Goal: Information Seeking & Learning: Understand process/instructions

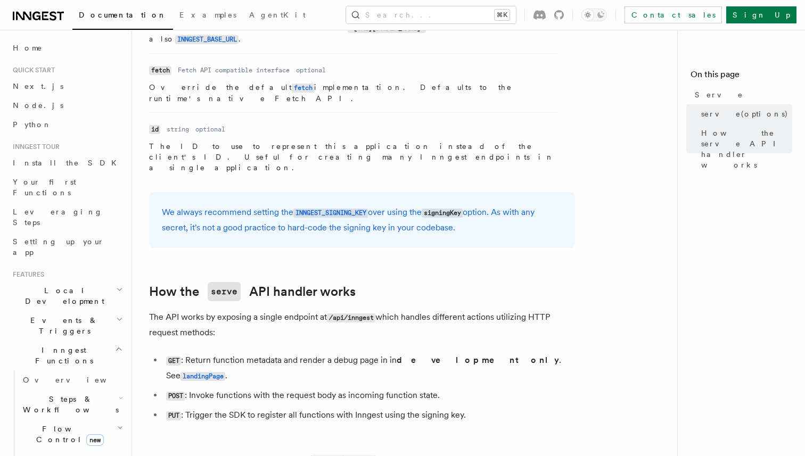
scroll to position [1019, 0]
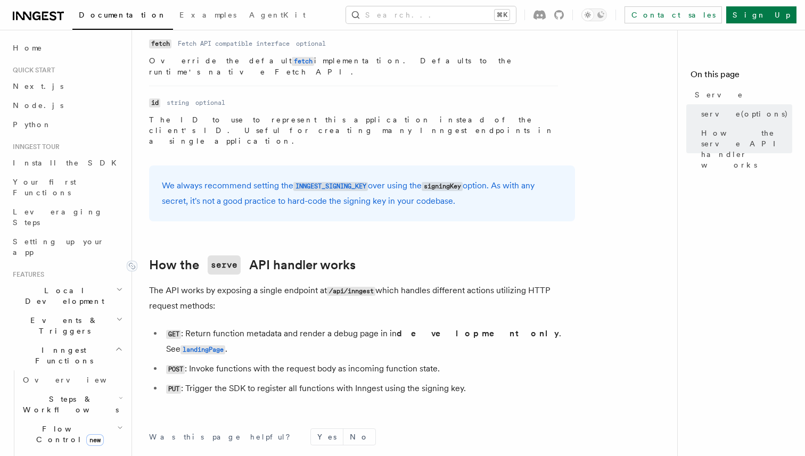
click at [224, 256] on code "serve" at bounding box center [224, 265] width 33 height 19
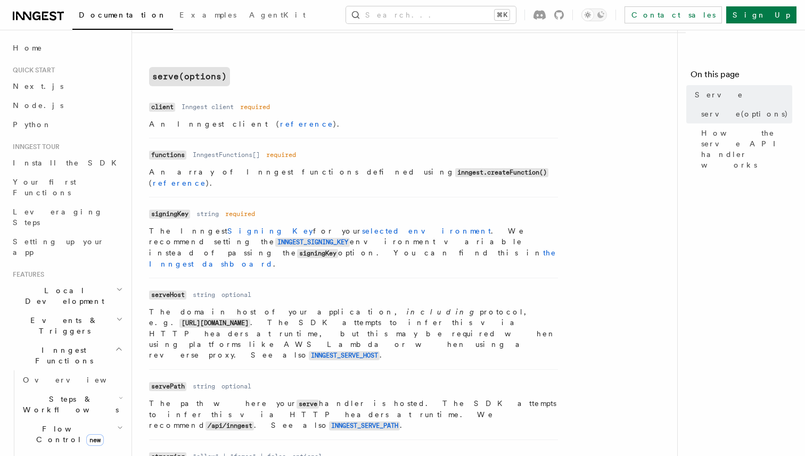
scroll to position [411, 0]
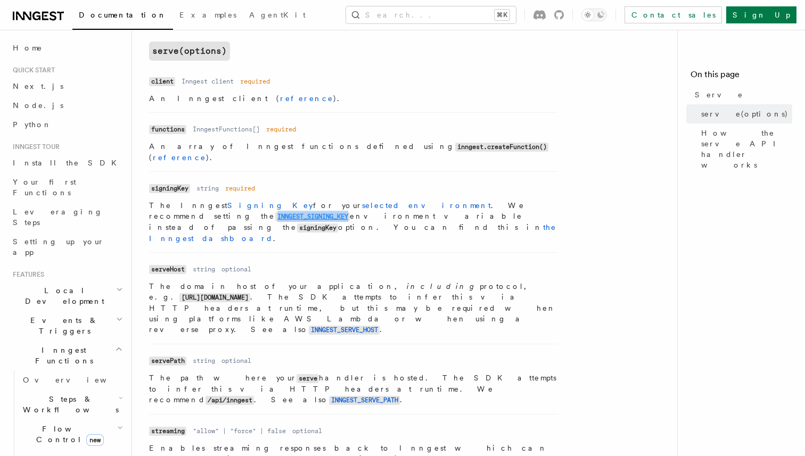
drag, startPoint x: 503, startPoint y: 196, endPoint x: 428, endPoint y: 194, distance: 75.7
click at [428, 200] on p "The Inngest Signing Key for your selected environment . We recommend setting th…" at bounding box center [353, 222] width 409 height 44
copy code "INNGEST_SIGNING_KEY"
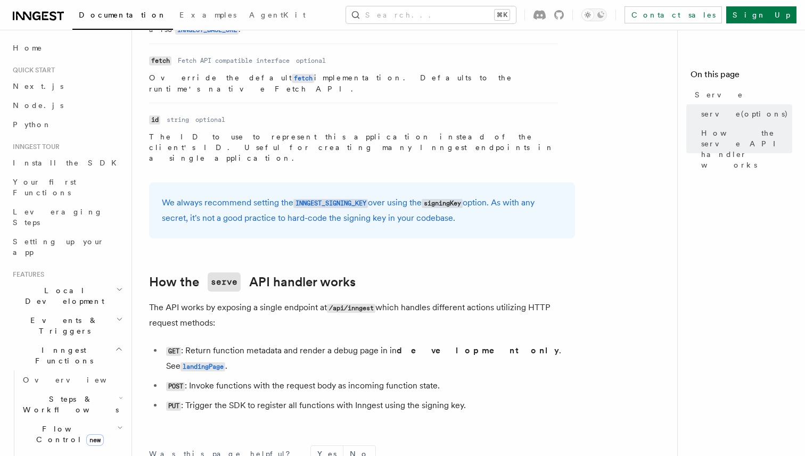
scroll to position [1019, 0]
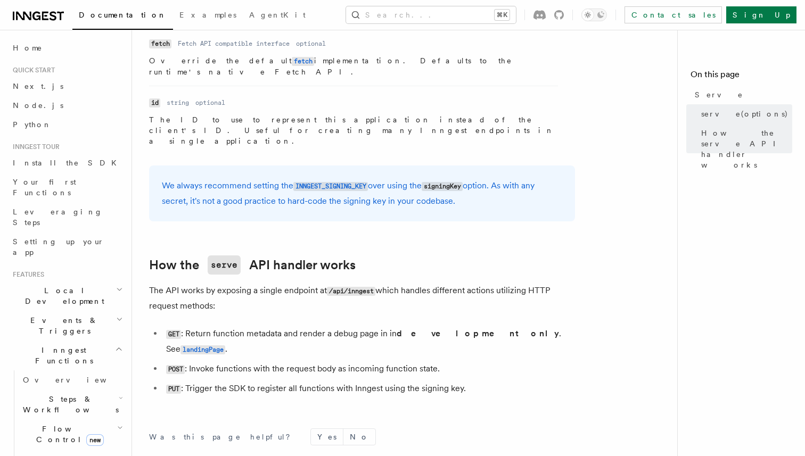
click at [55, 345] on span "Inngest Functions" at bounding box center [62, 355] width 107 height 21
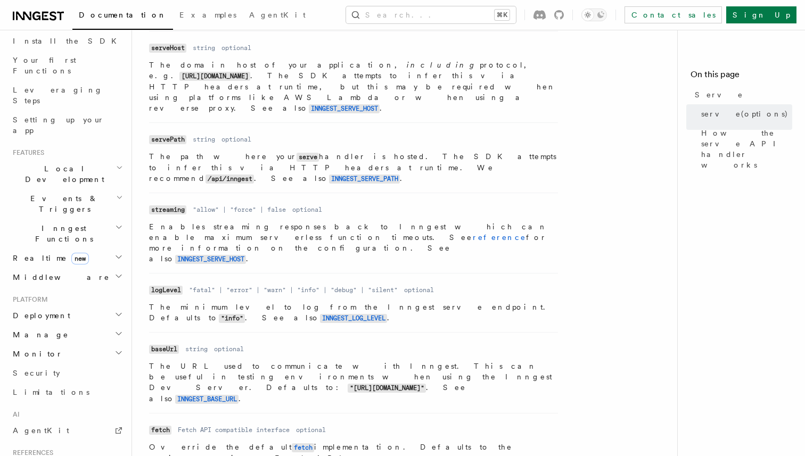
scroll to position [628, 0]
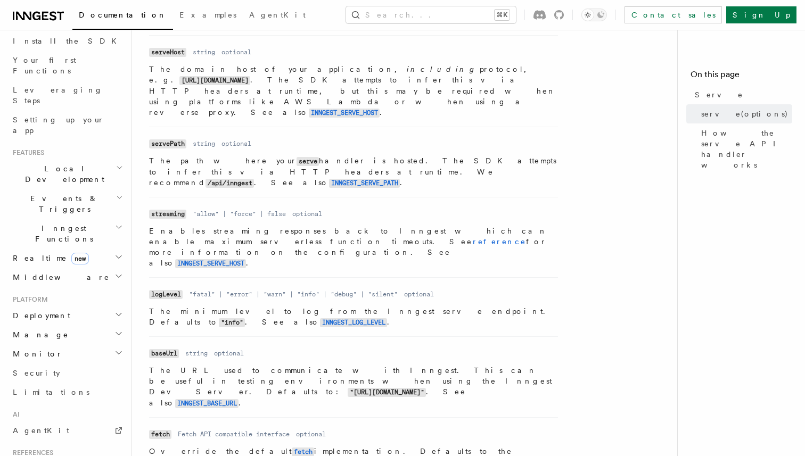
click at [348, 290] on dd ""fatal" | "error" | "warn" | "info" | "debug" | "silent"" at bounding box center [293, 294] width 209 height 9
click at [170, 290] on code "logLevel" at bounding box center [166, 294] width 34 height 9
copy code "logLevel"
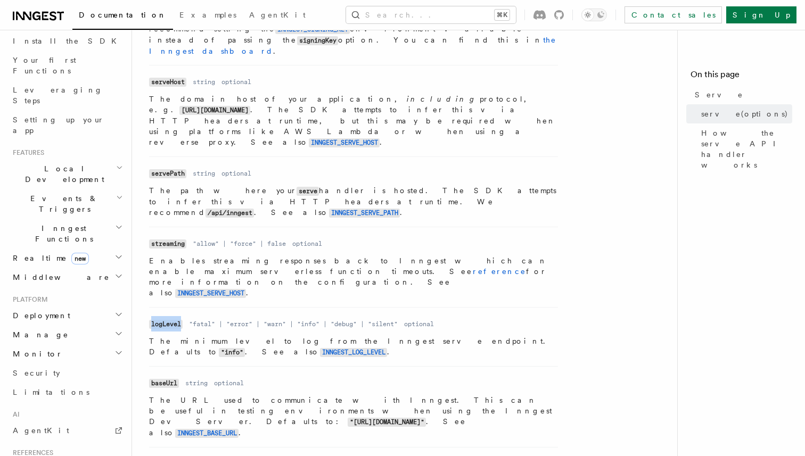
scroll to position [593, 0]
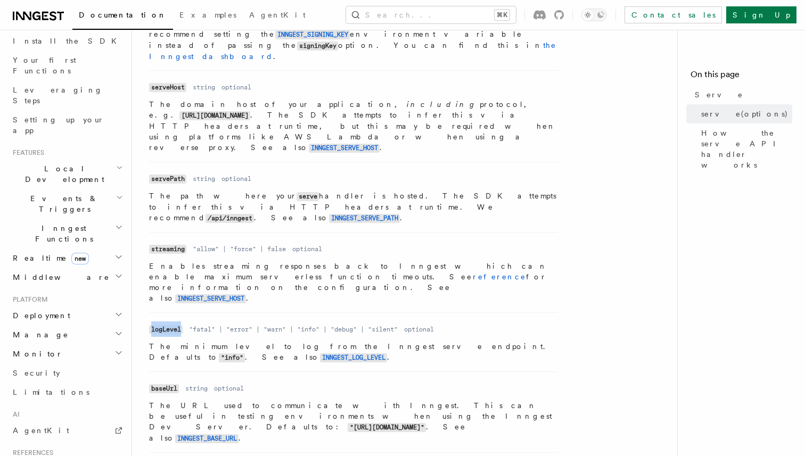
click at [173, 261] on p "Enables streaming responses back to Inngest which can enable maximum serverless…" at bounding box center [353, 282] width 409 height 43
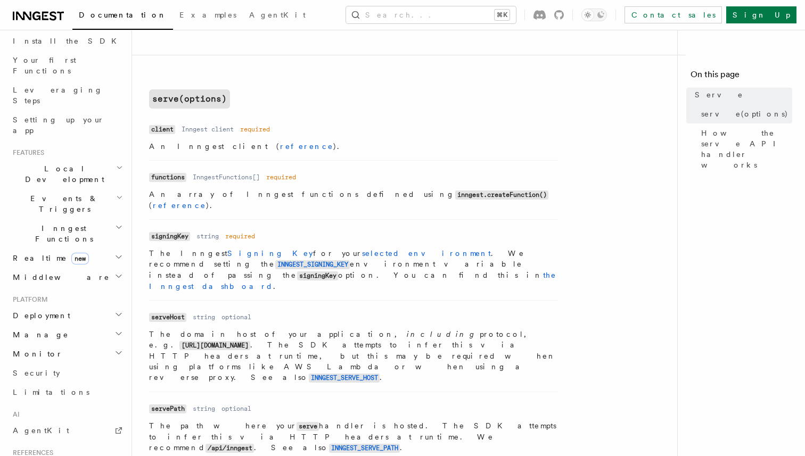
scroll to position [362, 0]
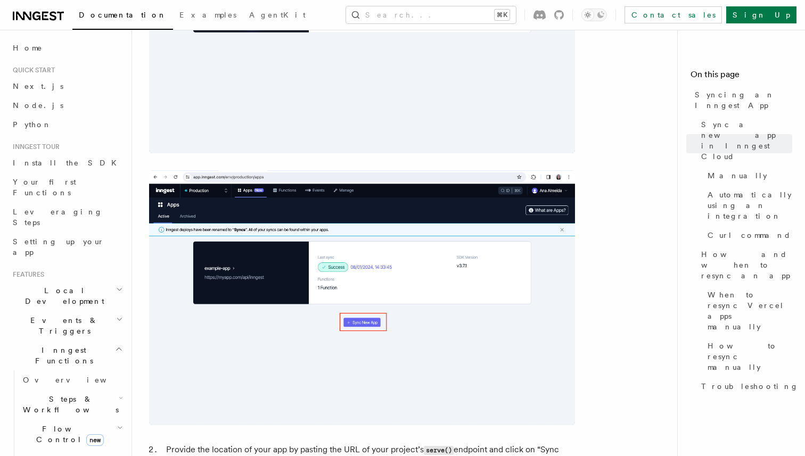
scroll to position [462, 0]
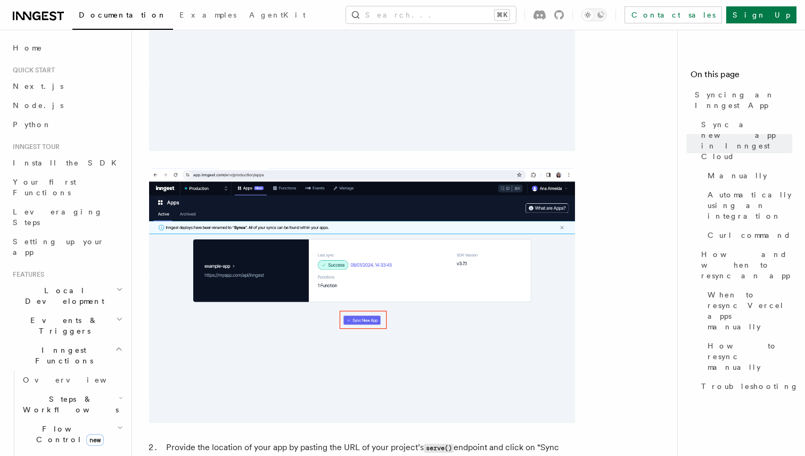
click at [90, 450] on h2 "Errors & Retries" at bounding box center [72, 465] width 107 height 30
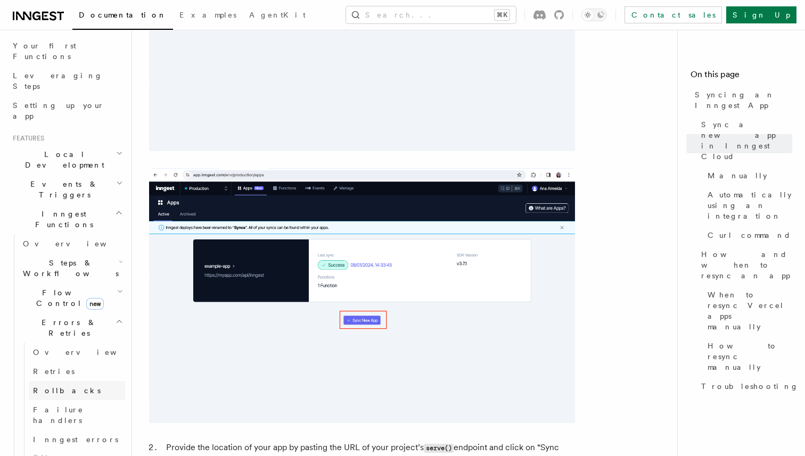
scroll to position [146, 0]
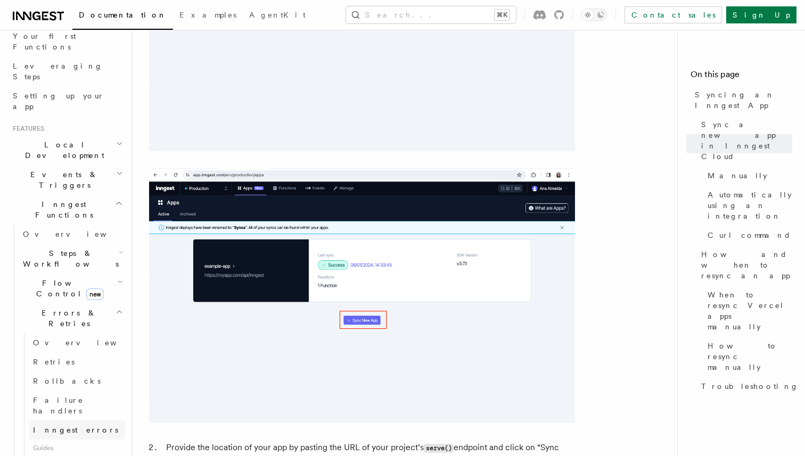
click at [80, 421] on link "Inngest errors" at bounding box center [77, 430] width 96 height 19
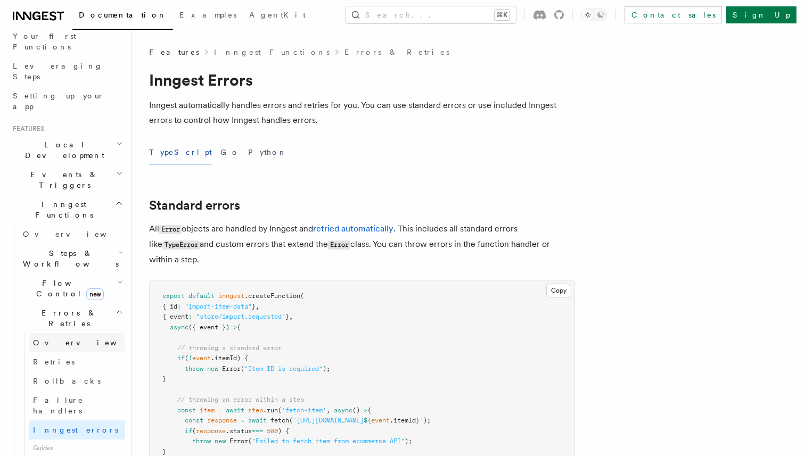
click at [81, 333] on link "Overview" at bounding box center [77, 342] width 96 height 19
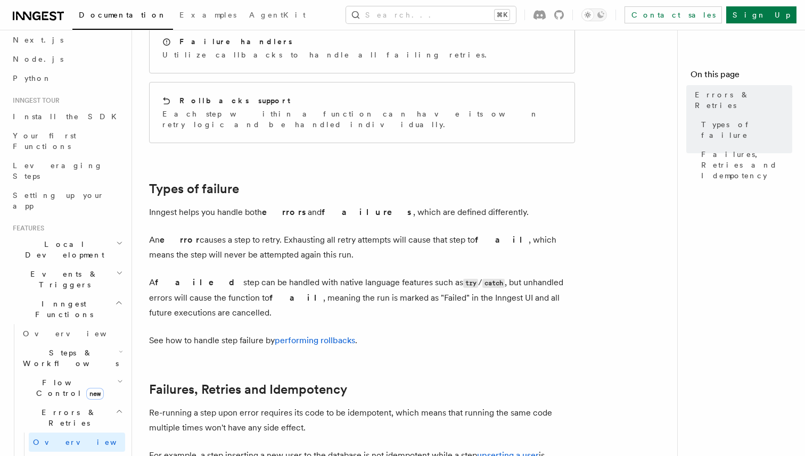
scroll to position [46, 0]
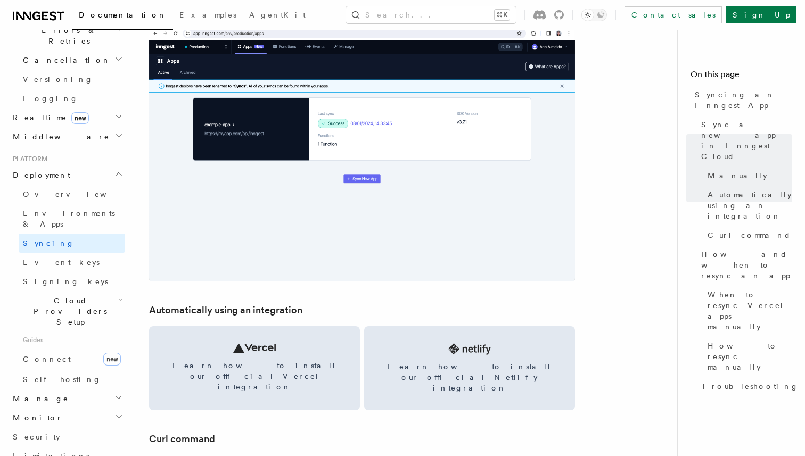
scroll to position [427, 0]
click at [66, 274] on link "Signing keys" at bounding box center [72, 283] width 107 height 19
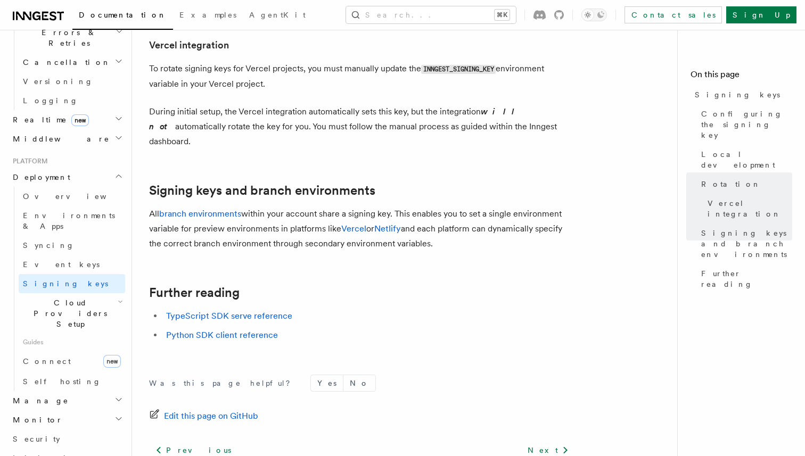
scroll to position [1154, 0]
